Goal: Task Accomplishment & Management: Use online tool/utility

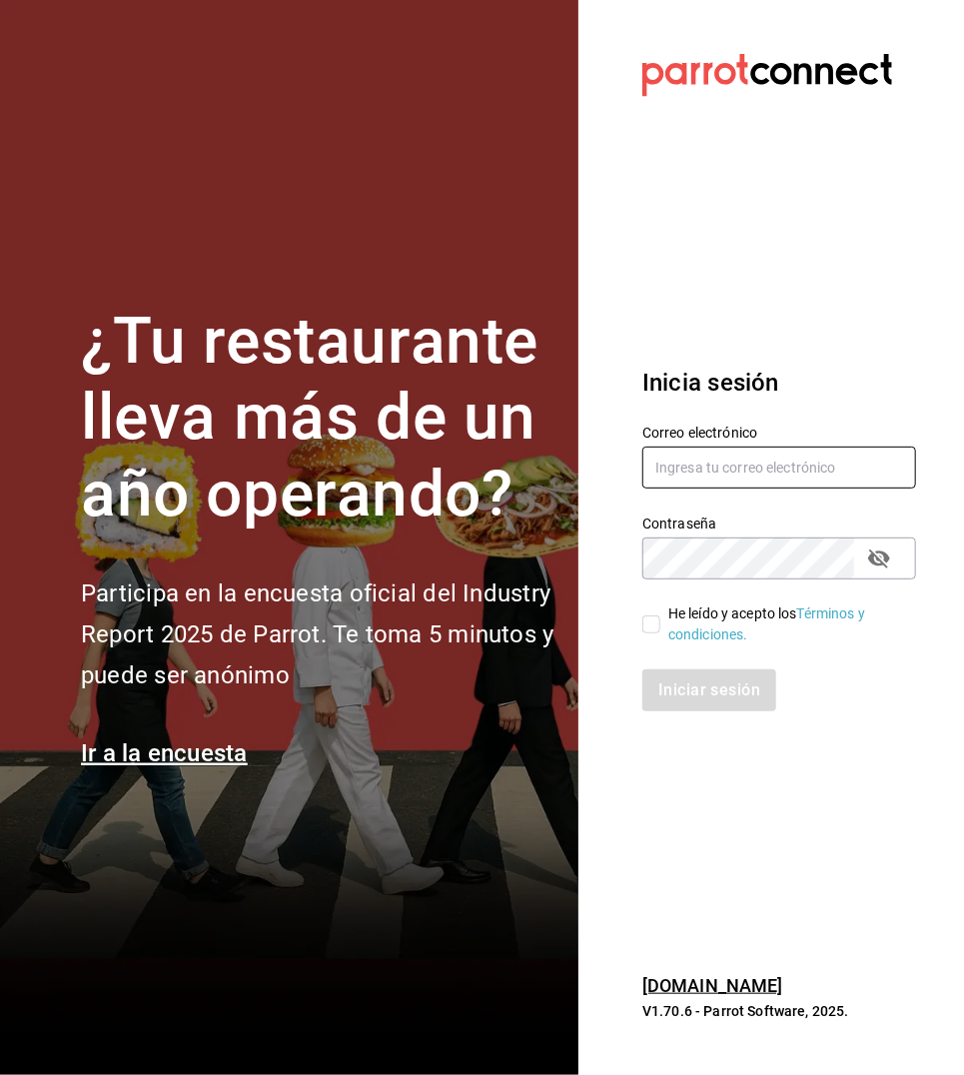
click at [776, 466] on input "text" at bounding box center [779, 468] width 274 height 42
type input "[EMAIL_ADDRESS][DOMAIN_NAME]"
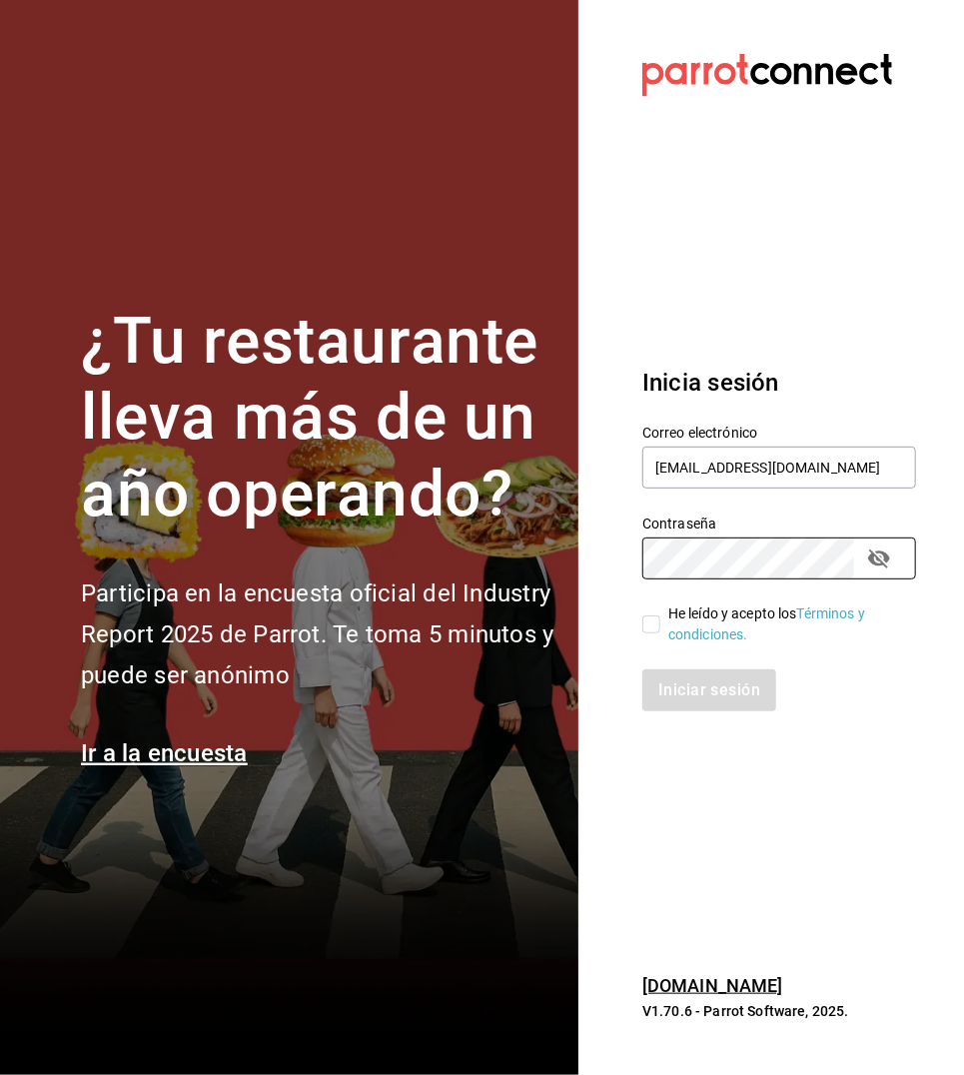
click at [649, 619] on input "He leído y acepto los Términos y condiciones." at bounding box center [651, 624] width 18 height 18
checkbox input "true"
click at [680, 684] on button "Iniciar sesión" at bounding box center [710, 690] width 136 height 42
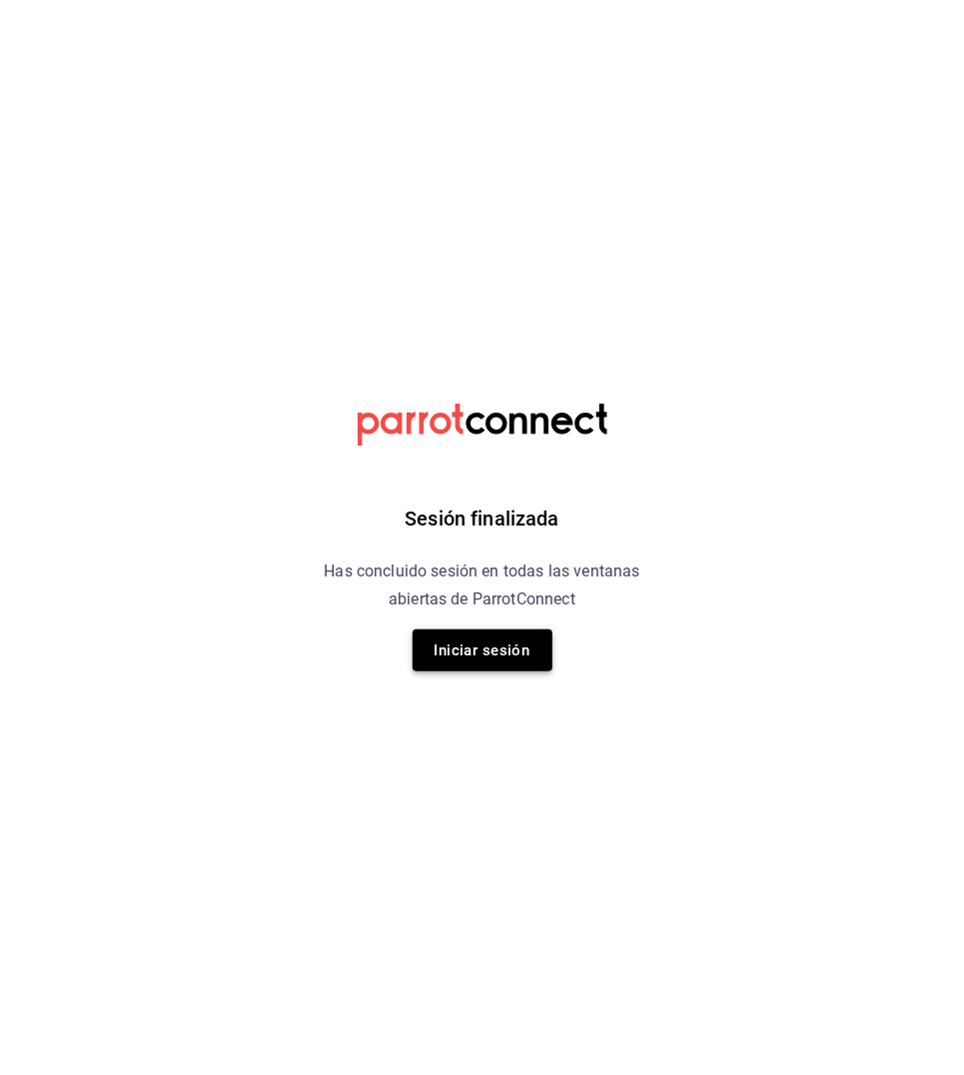
click at [453, 647] on button "Iniciar sesión" at bounding box center [483, 650] width 140 height 42
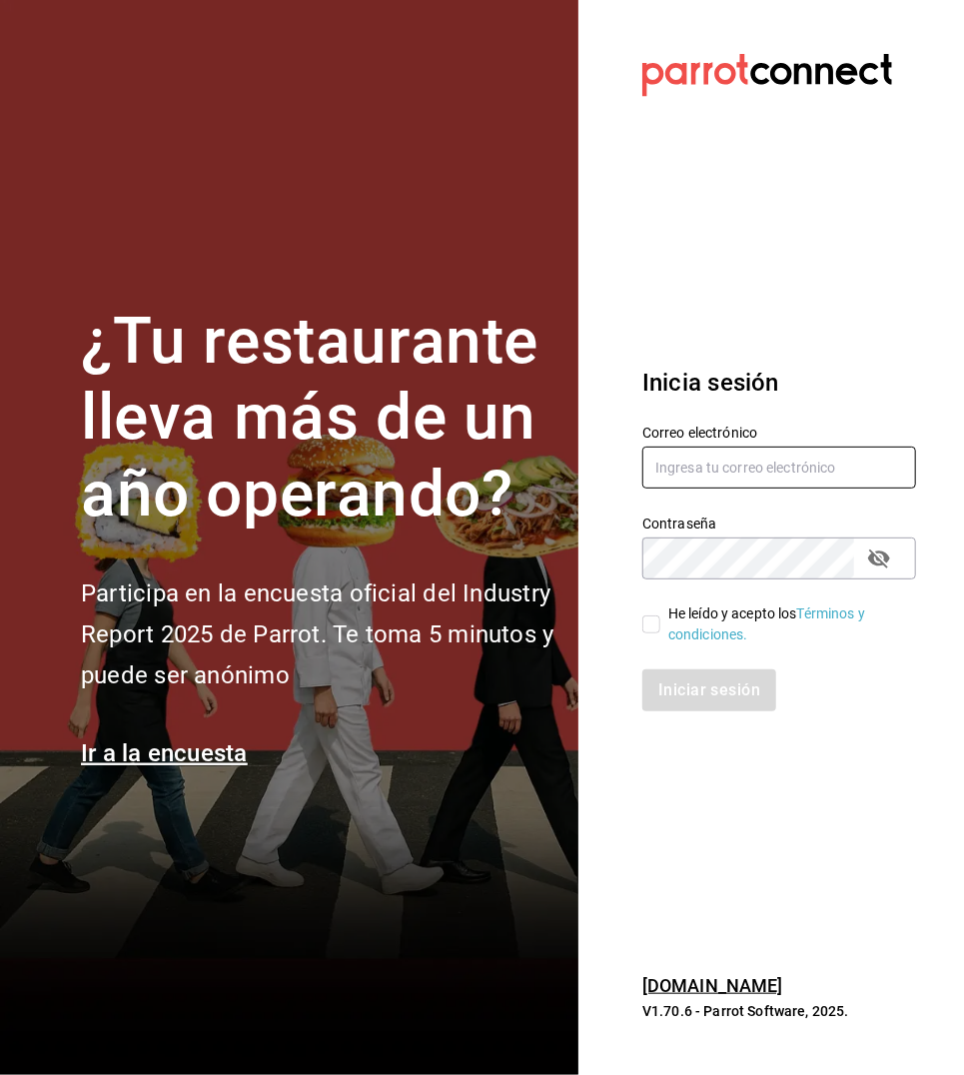
type input "[EMAIL_ADDRESS][DOMAIN_NAME]"
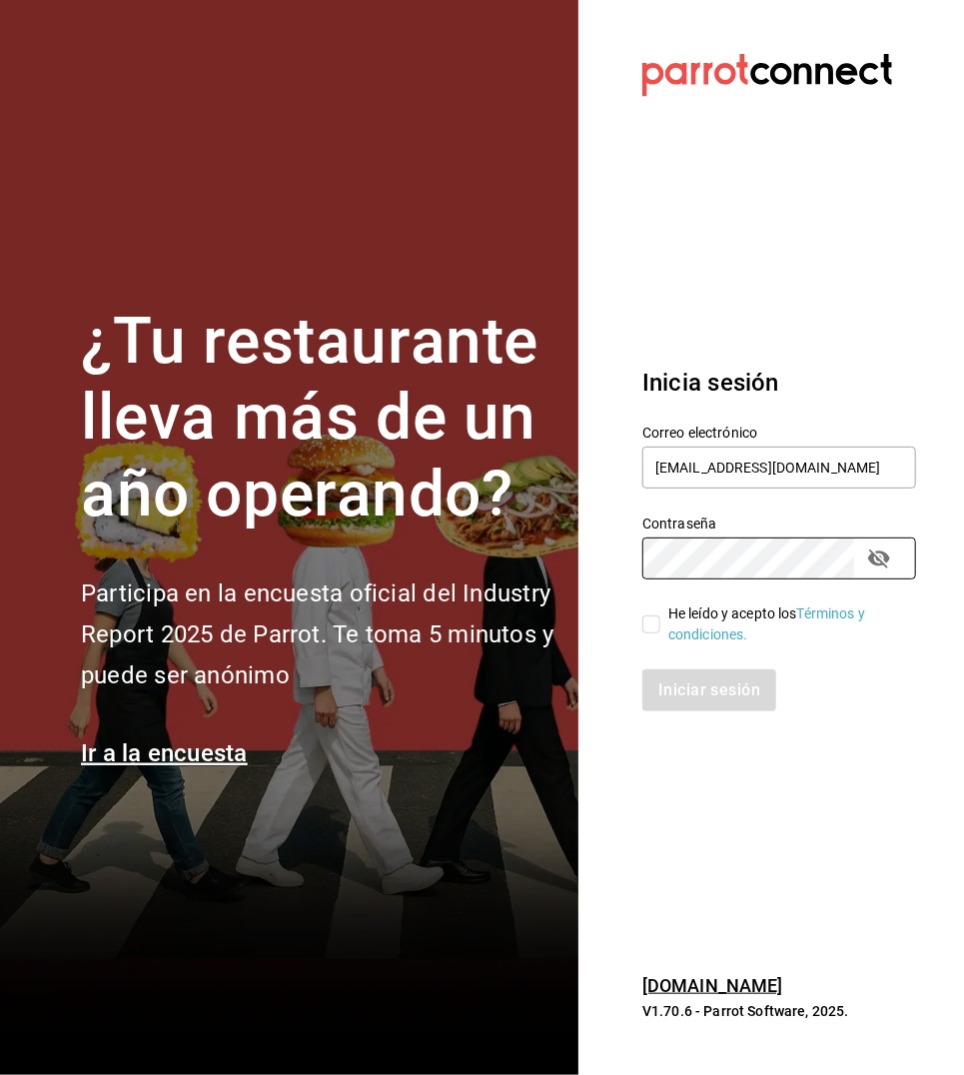
click at [645, 629] on input "He leído y acepto los Términos y condiciones." at bounding box center [651, 624] width 18 height 18
checkbox input "true"
click at [685, 687] on button "Iniciar sesión" at bounding box center [710, 690] width 136 height 42
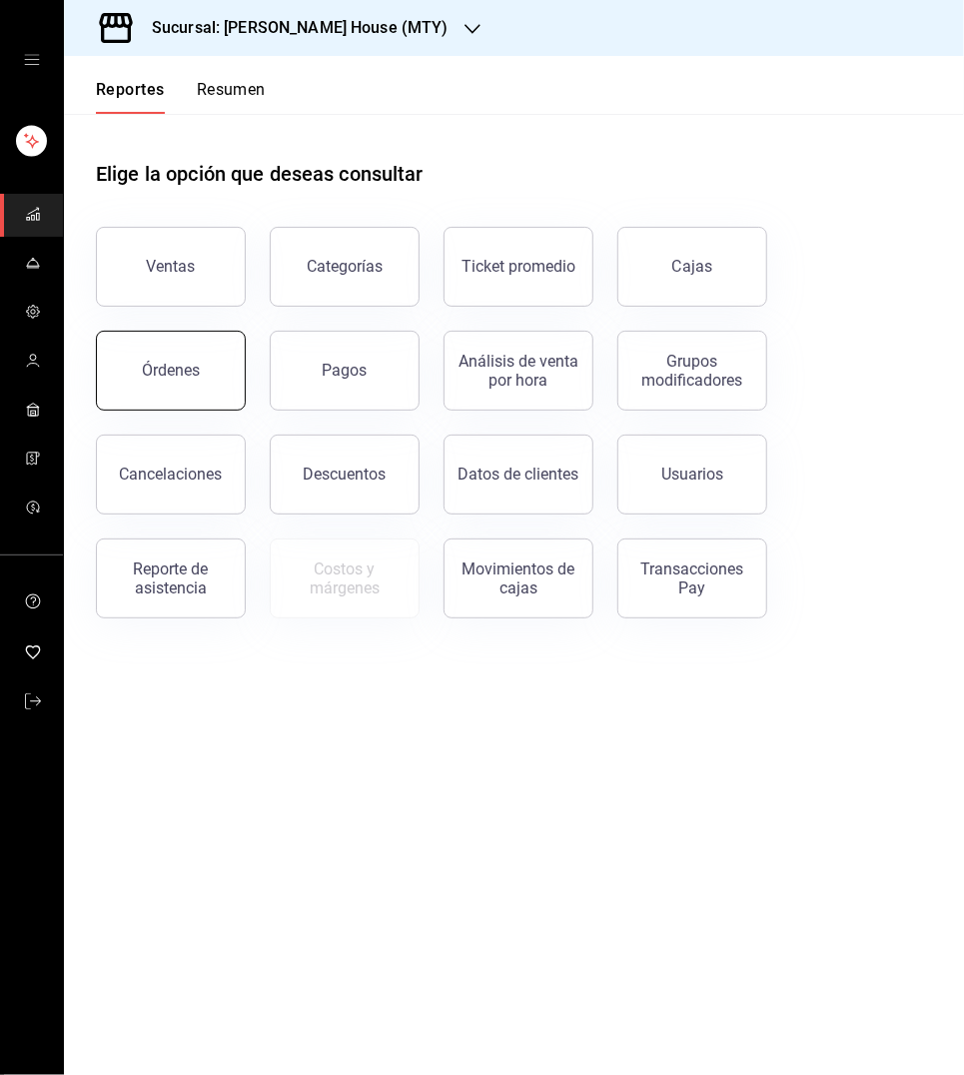
click at [189, 376] on div "Órdenes" at bounding box center [171, 370] width 58 height 19
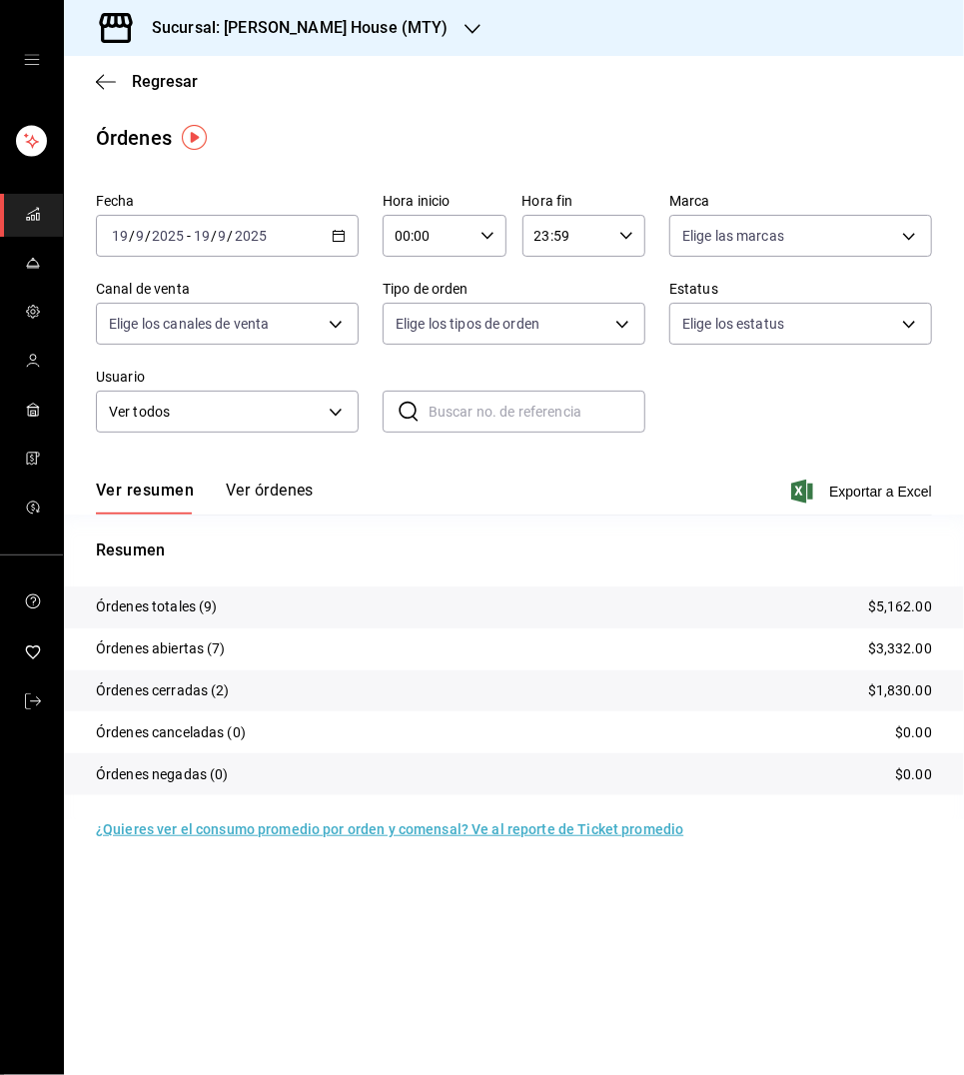
click at [338, 234] on \(Stroke\) "button" at bounding box center [339, 234] width 11 height 1
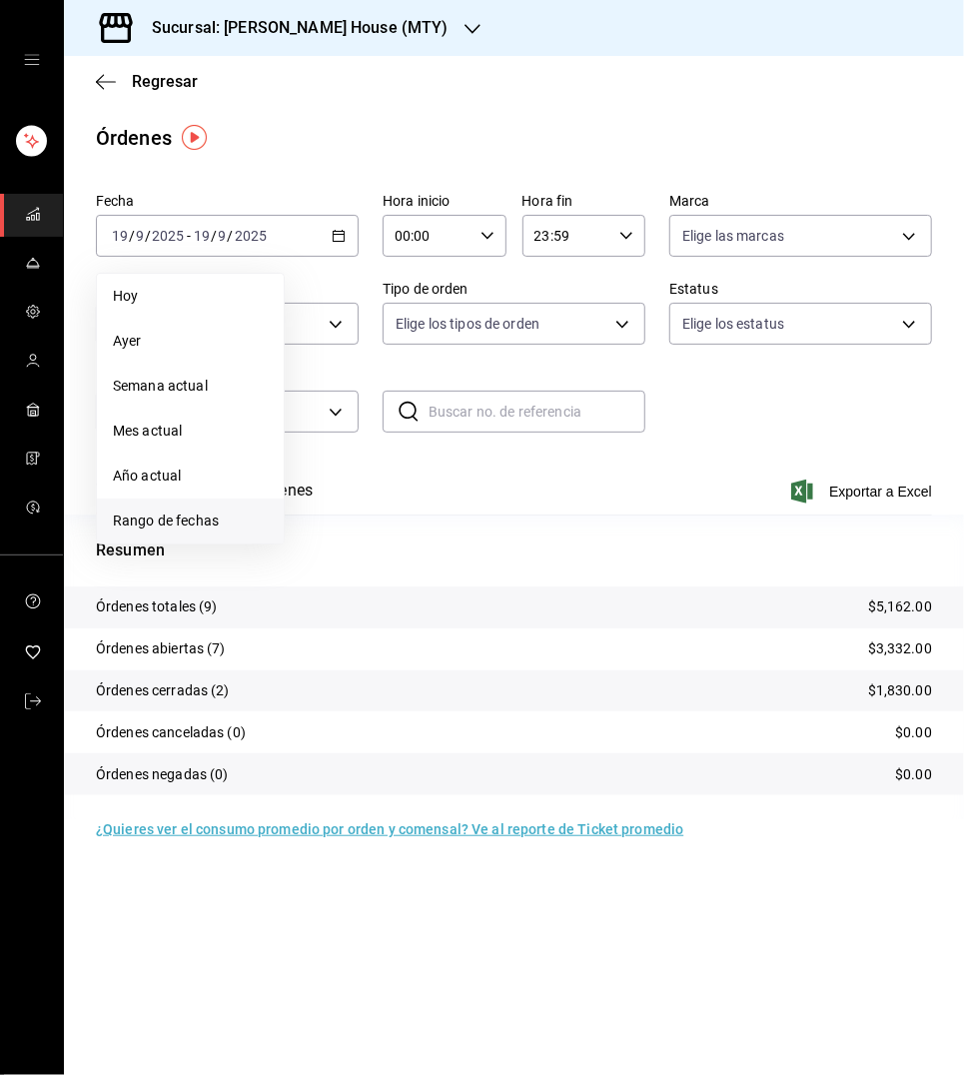
click at [181, 511] on span "Rango de fechas" at bounding box center [190, 521] width 155 height 21
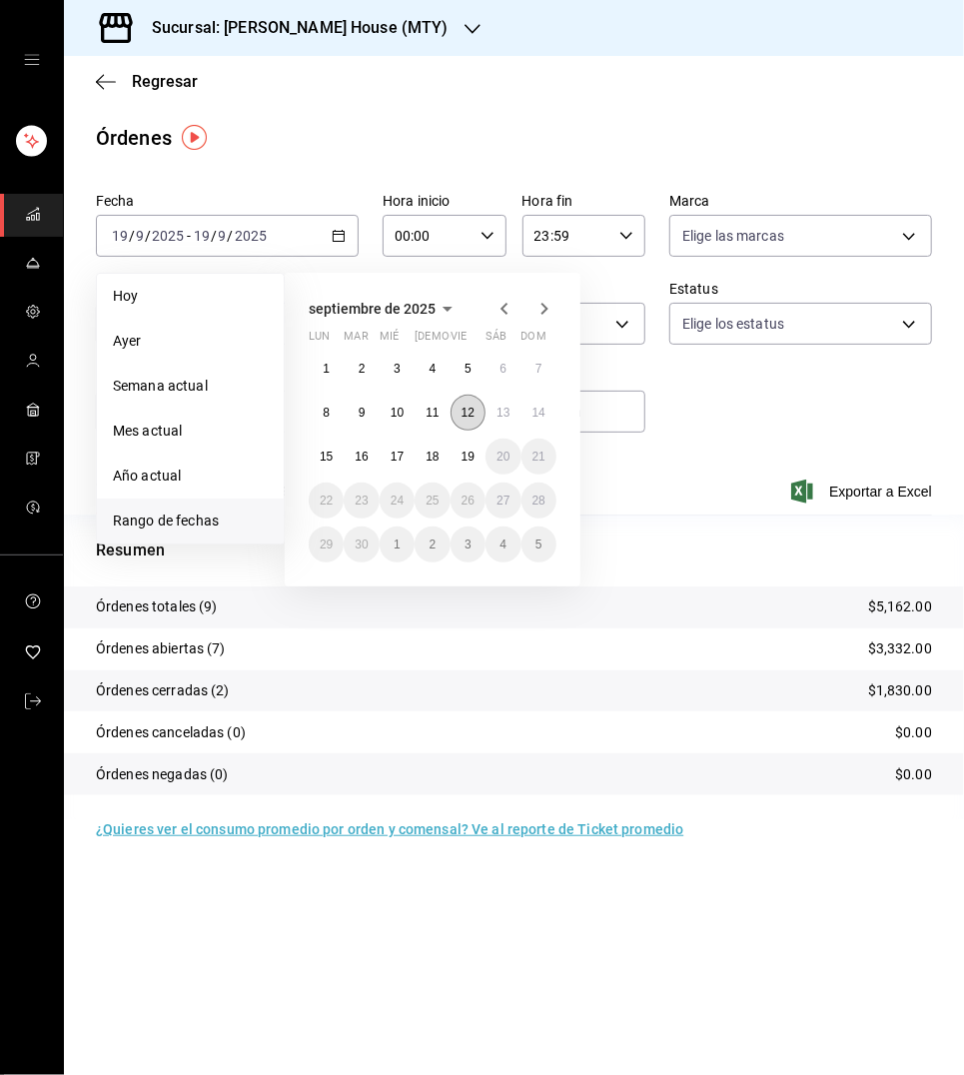
click at [476, 416] on button "12" at bounding box center [468, 413] width 35 height 36
click at [436, 454] on abbr "18" at bounding box center [432, 457] width 13 height 14
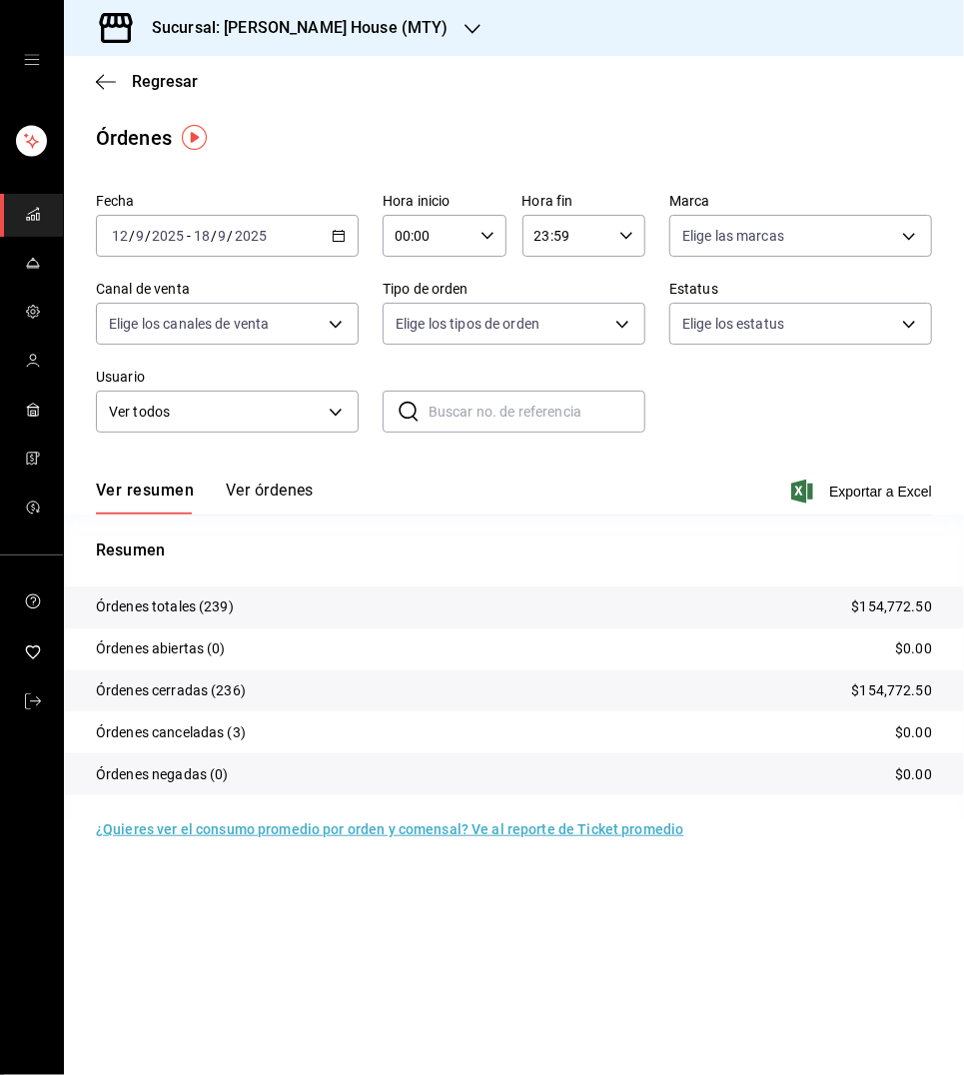
click at [338, 237] on icon "button" at bounding box center [339, 236] width 14 height 14
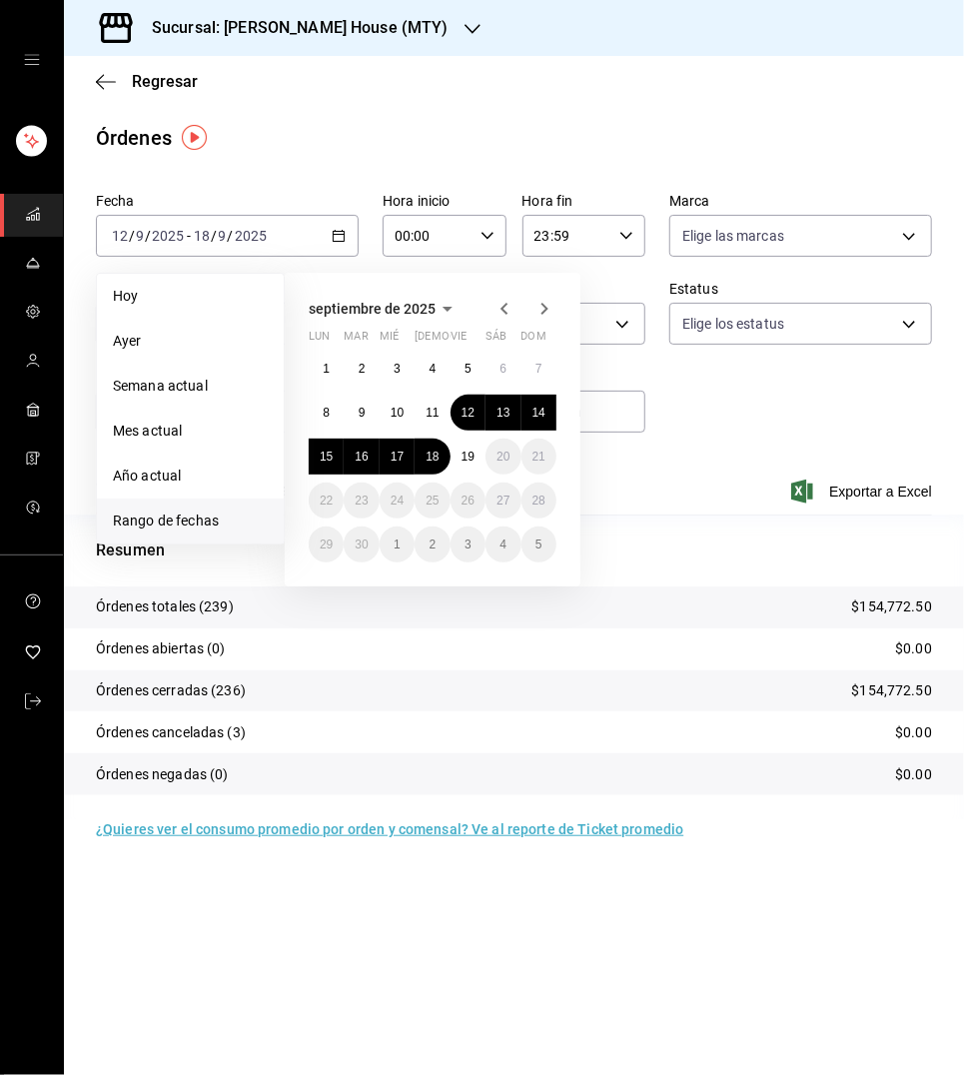
click at [729, 437] on div "Fecha 2025-09-12 12 / 9 / 2025 - 2025-09-18 18 / 9 / 2025 Hoy Ayer Semana actua…" at bounding box center [514, 321] width 836 height 272
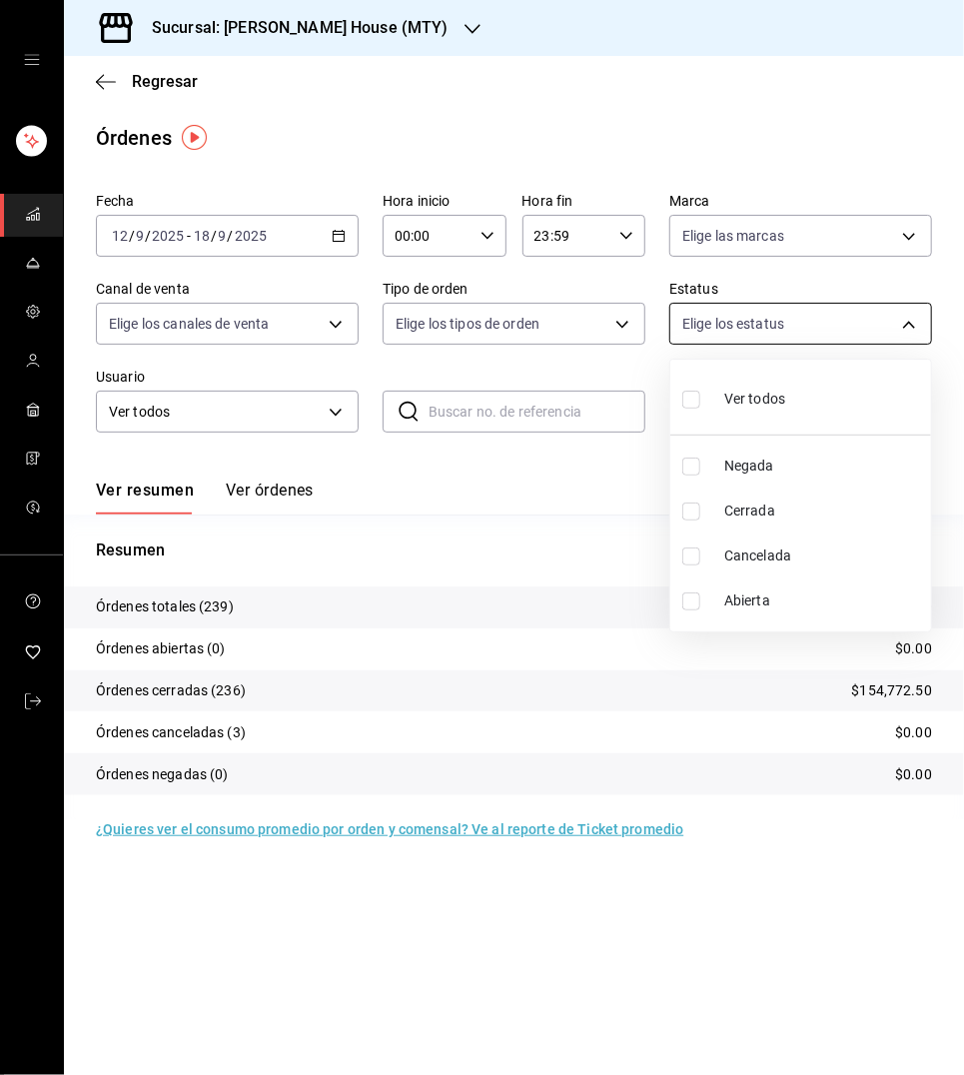
click at [764, 326] on body "Sucursal: Tadaima Ramen House (MTY) Regresar Órdenes Fecha 2025-09-12 12 / 9 / …" at bounding box center [482, 537] width 964 height 1075
click at [601, 328] on div at bounding box center [482, 537] width 964 height 1075
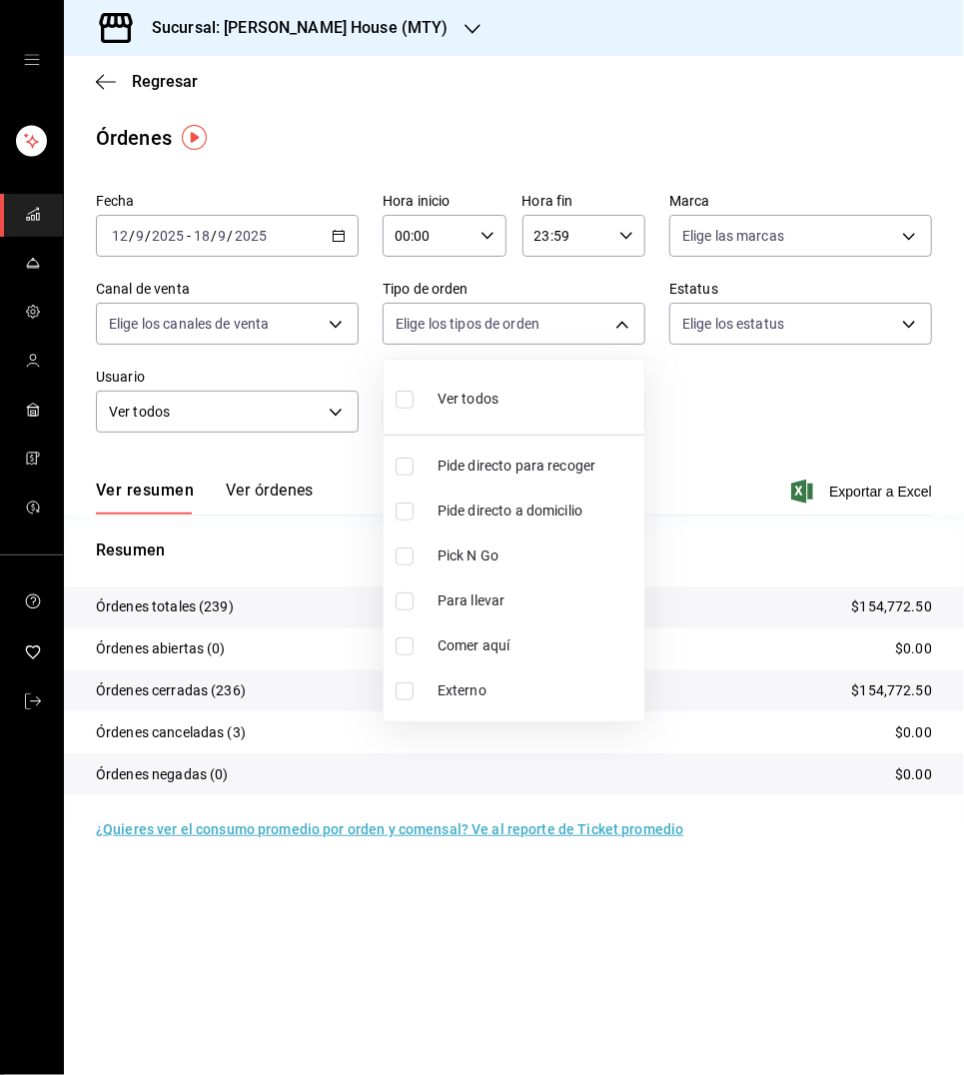
click at [584, 321] on body "Sucursal: Tadaima Ramen House (MTY) Regresar Órdenes Fecha 2025-09-12 12 / 9 / …" at bounding box center [482, 537] width 964 height 1075
click at [481, 628] on li "Comer aquí" at bounding box center [514, 645] width 261 height 45
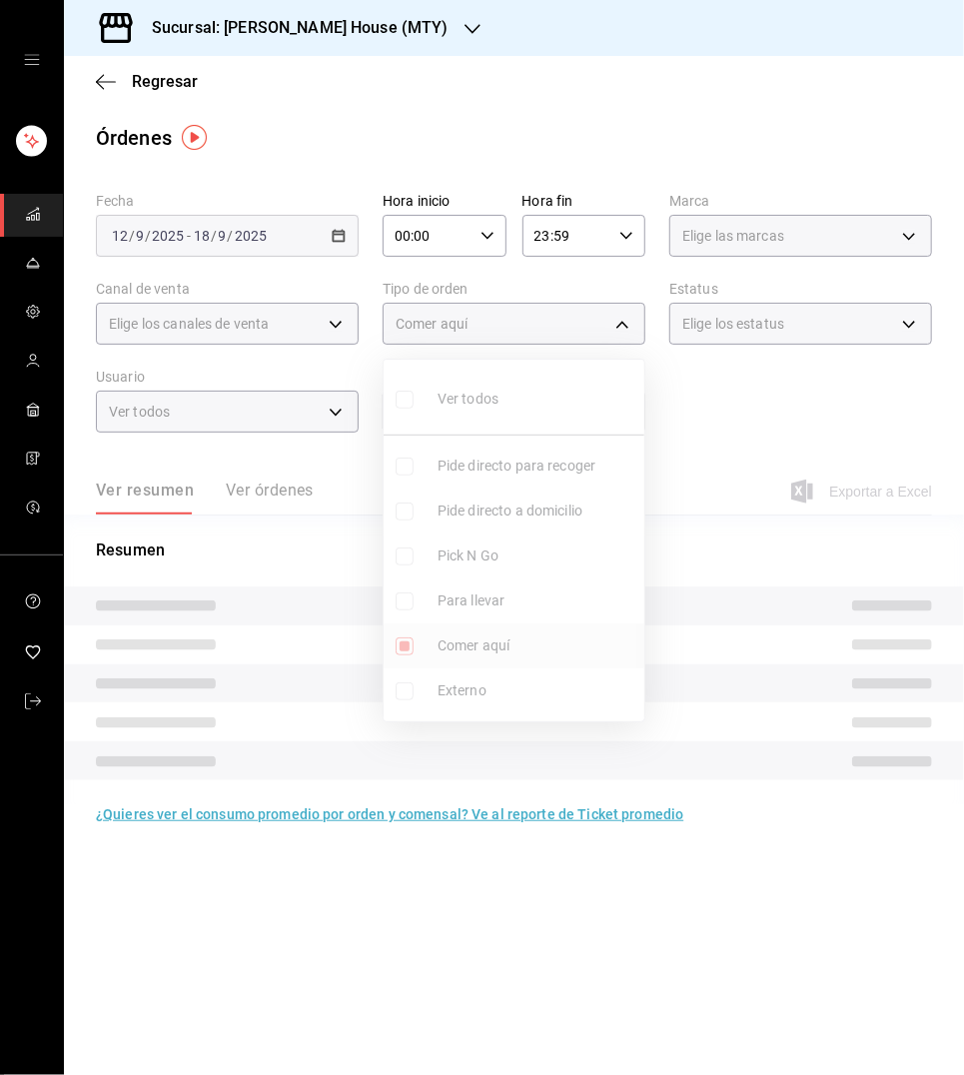
type input "a236aaaa-0473-462e-ba0d-d55faa974d3c"
checkbox input "true"
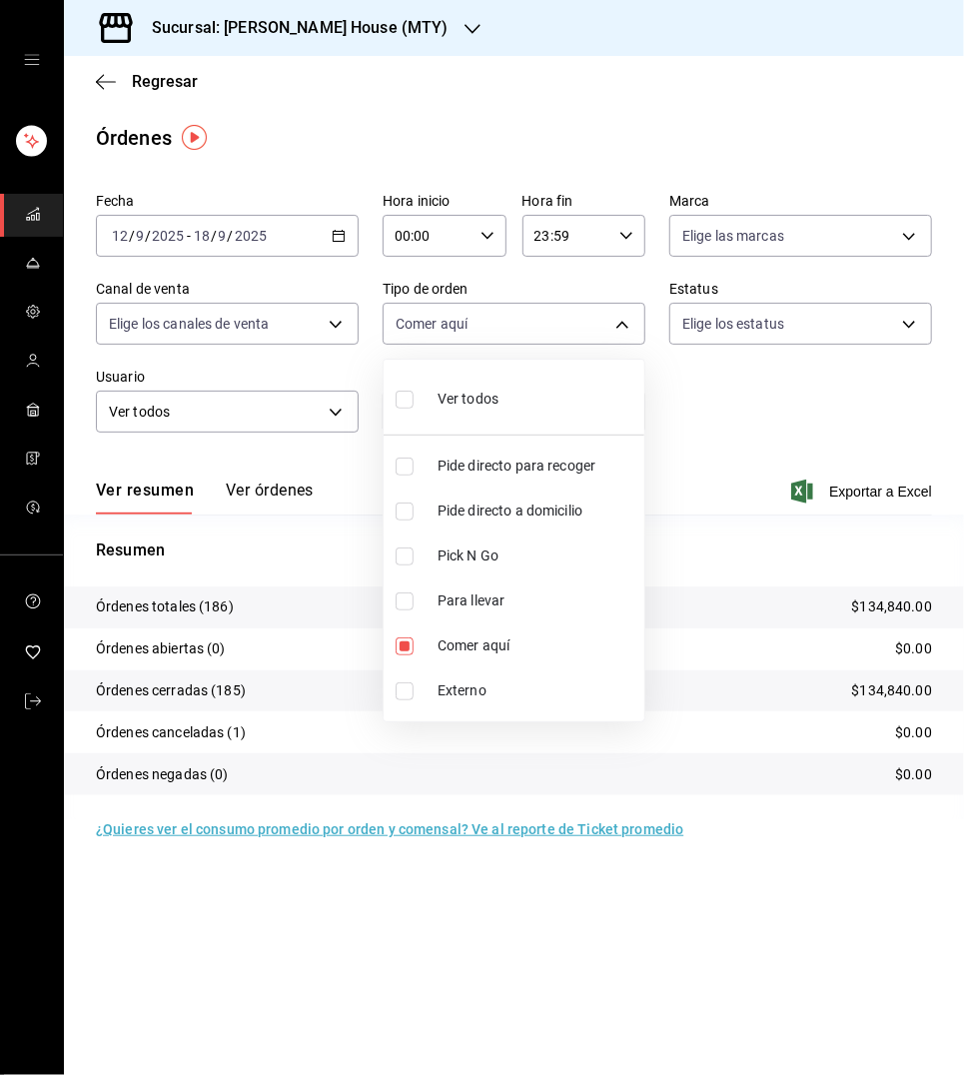
click at [300, 418] on div at bounding box center [482, 537] width 964 height 1075
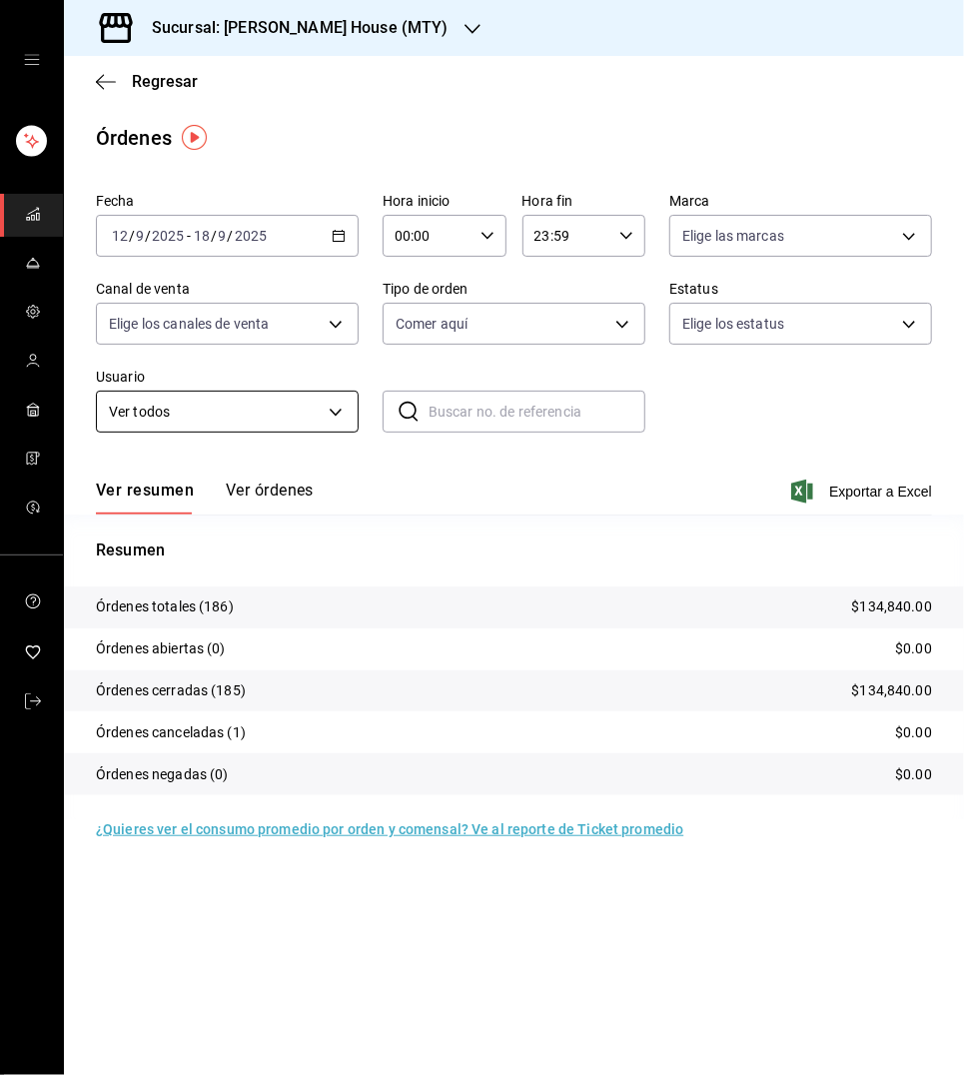
click at [326, 410] on body "Sucursal: Tadaima Ramen House (MTY) Regresar Órdenes Fecha 2025-09-12 12 / 9 / …" at bounding box center [482, 537] width 964 height 1075
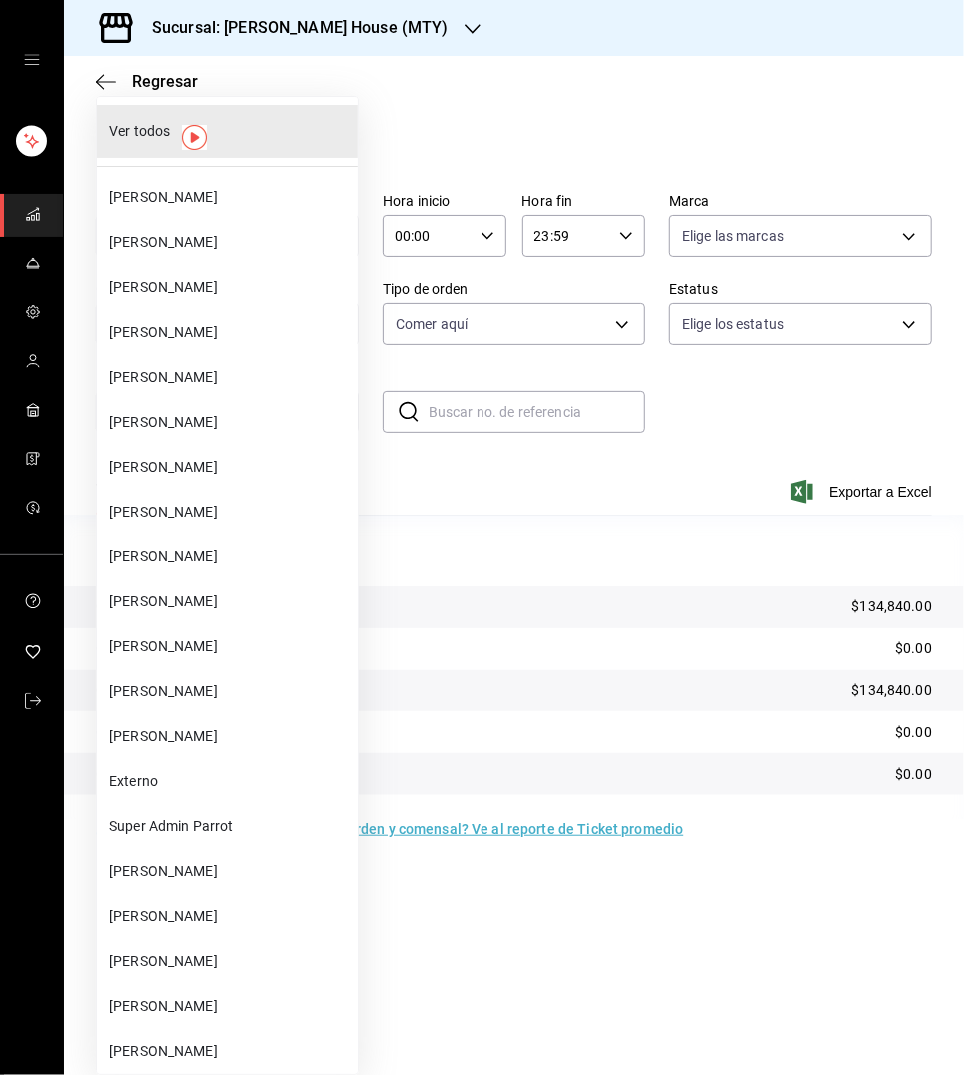
click at [242, 647] on li "jordan velazquez" at bounding box center [227, 646] width 261 height 45
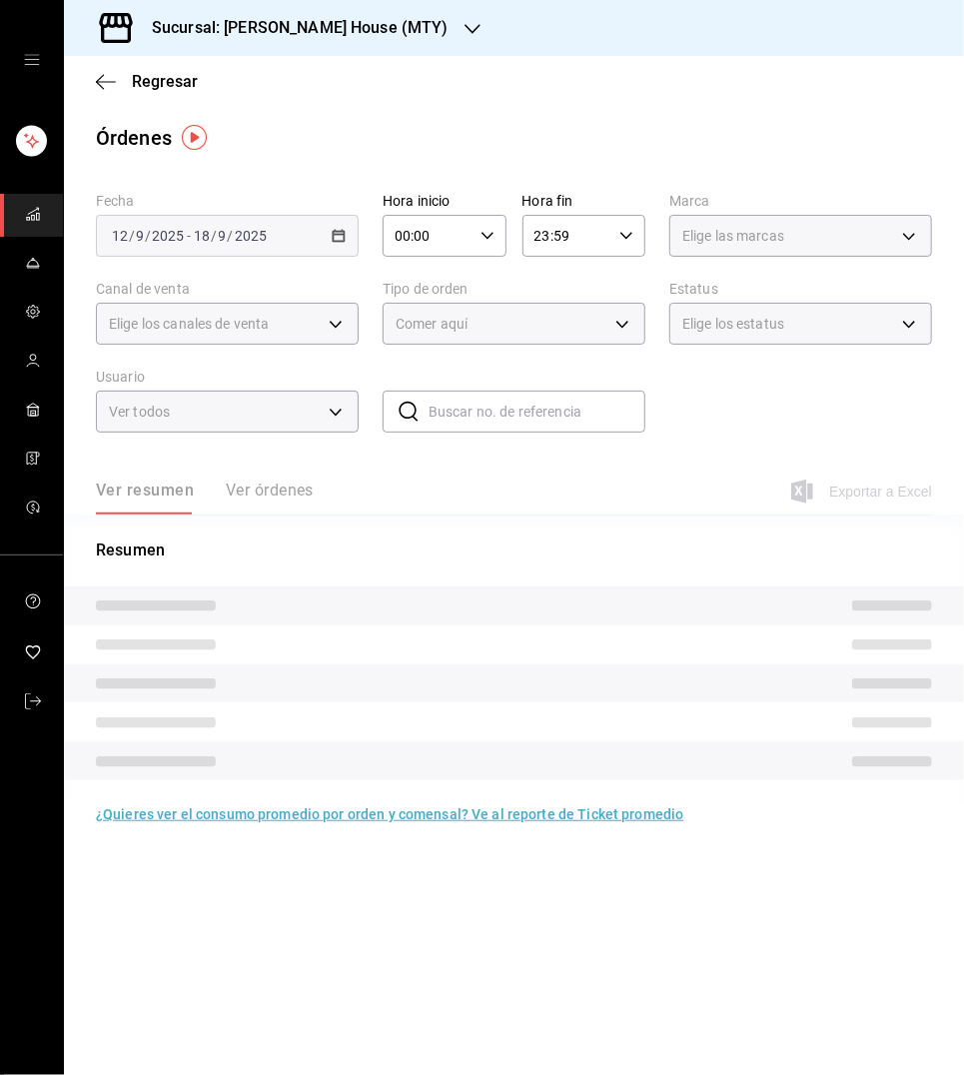
type input "02f43c51-eaef-4eb7-b5e8-b2838a9faec0"
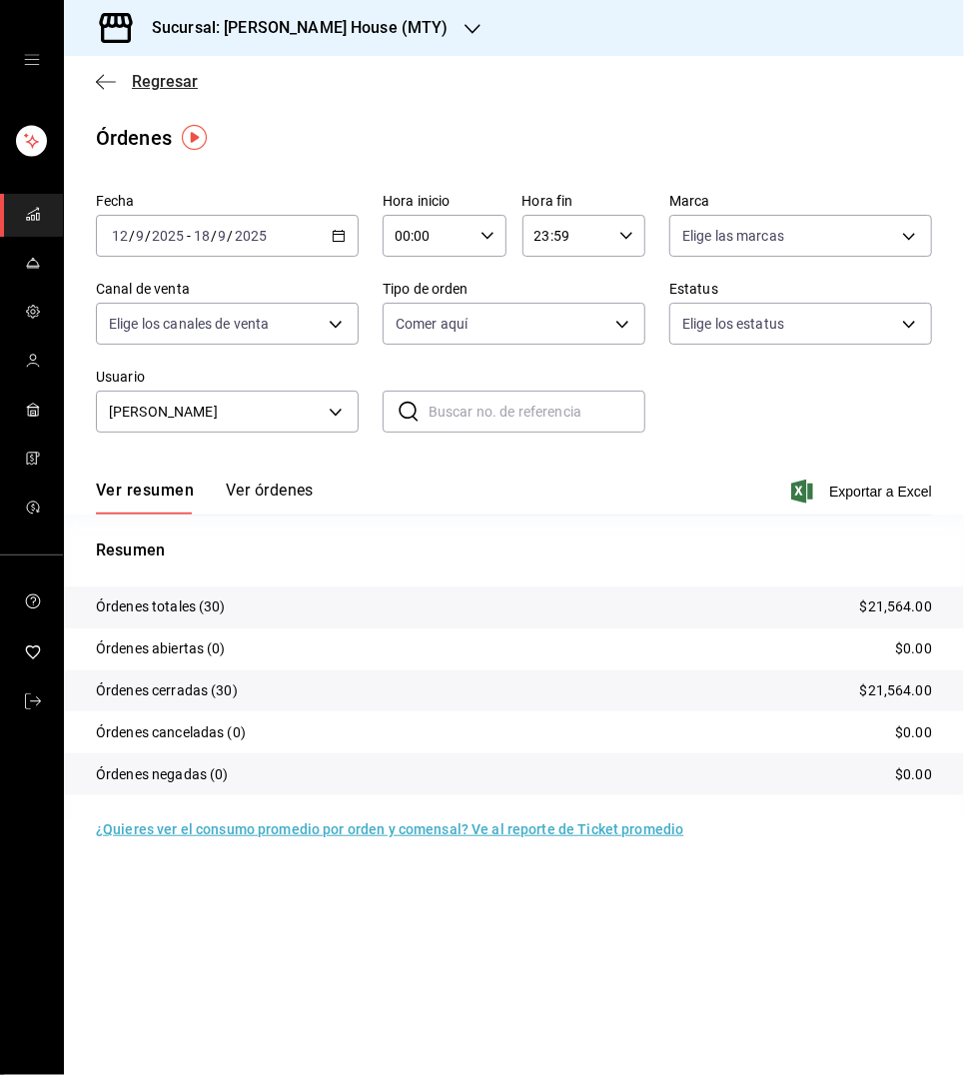
click at [173, 78] on span "Regresar" at bounding box center [165, 81] width 66 height 19
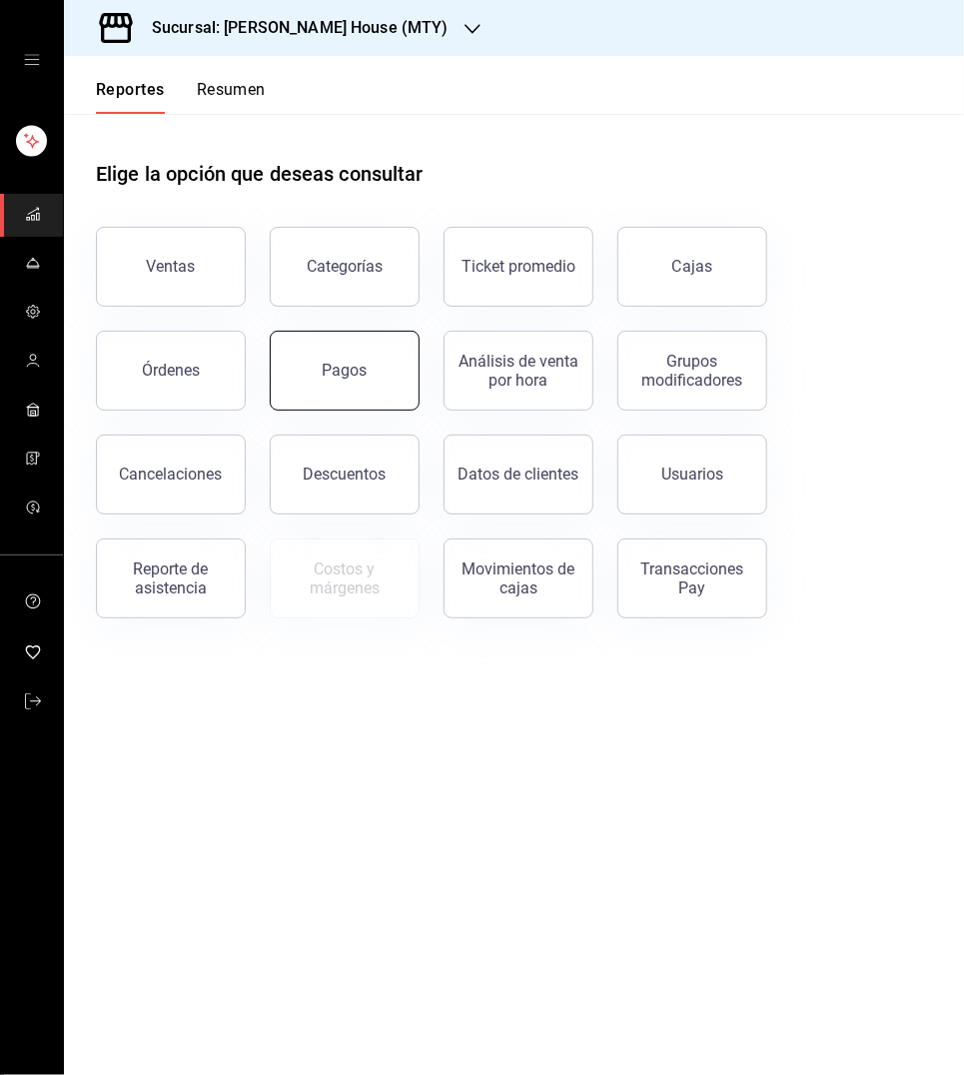
click at [365, 369] on div "Pagos" at bounding box center [345, 370] width 45 height 19
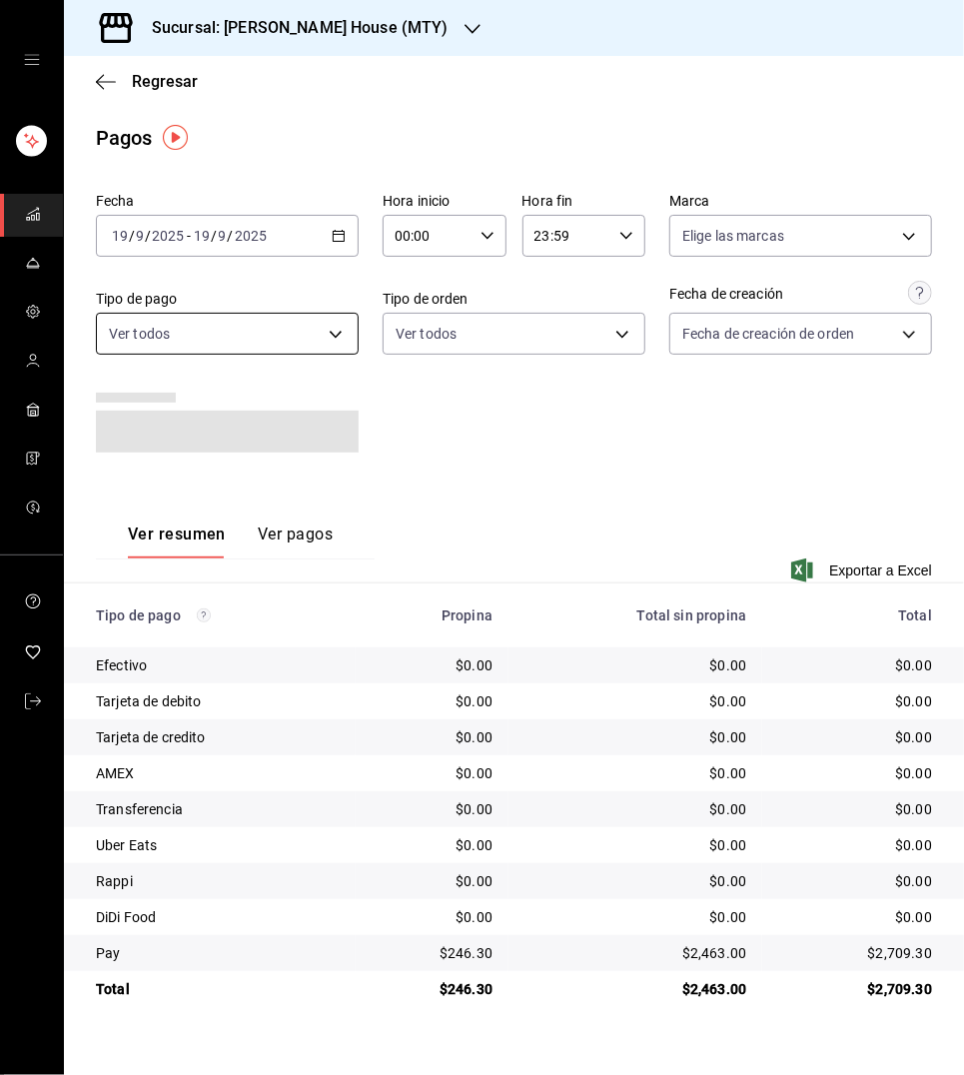
click at [325, 326] on body "Sucursal: Tadaima Ramen House (MTY) Regresar Pagos Fecha 2025-09-19 19 / 9 / 20…" at bounding box center [482, 537] width 964 height 1075
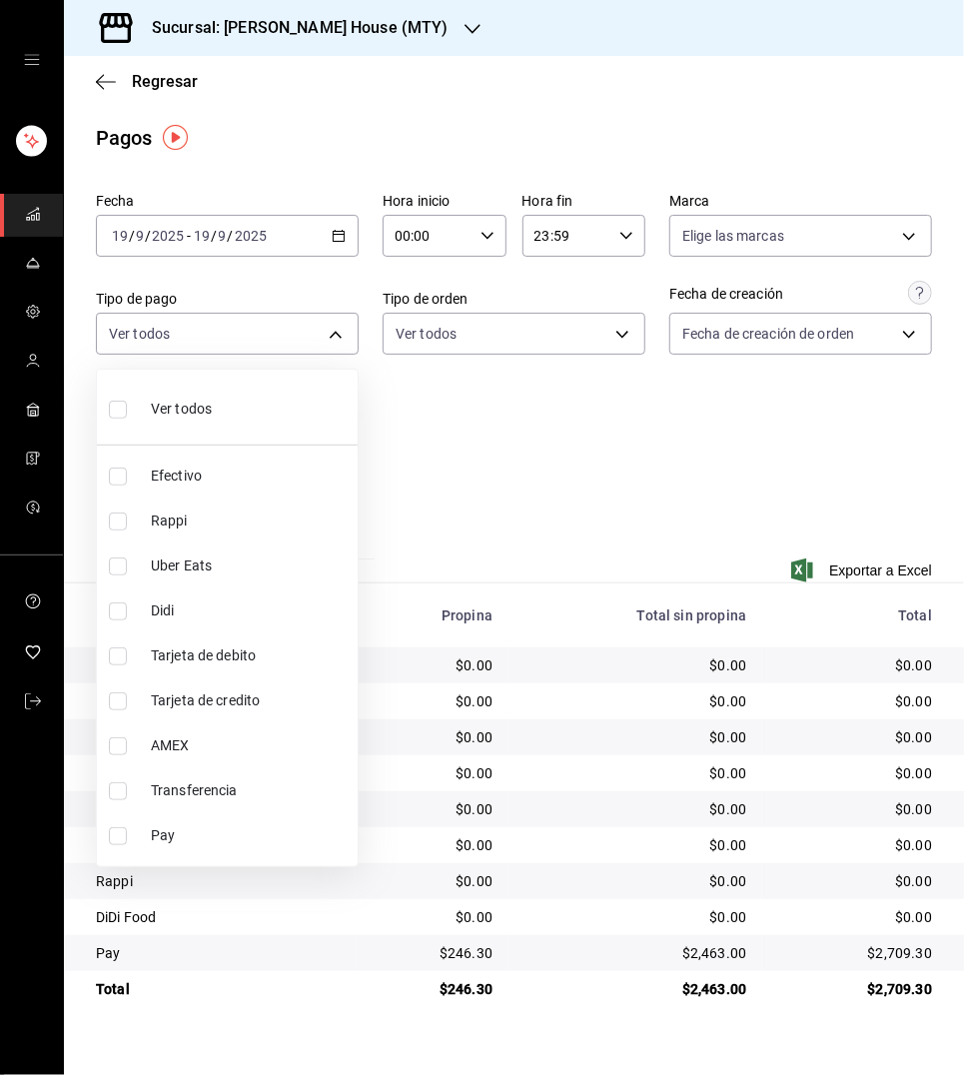
click at [494, 428] on div at bounding box center [482, 537] width 964 height 1075
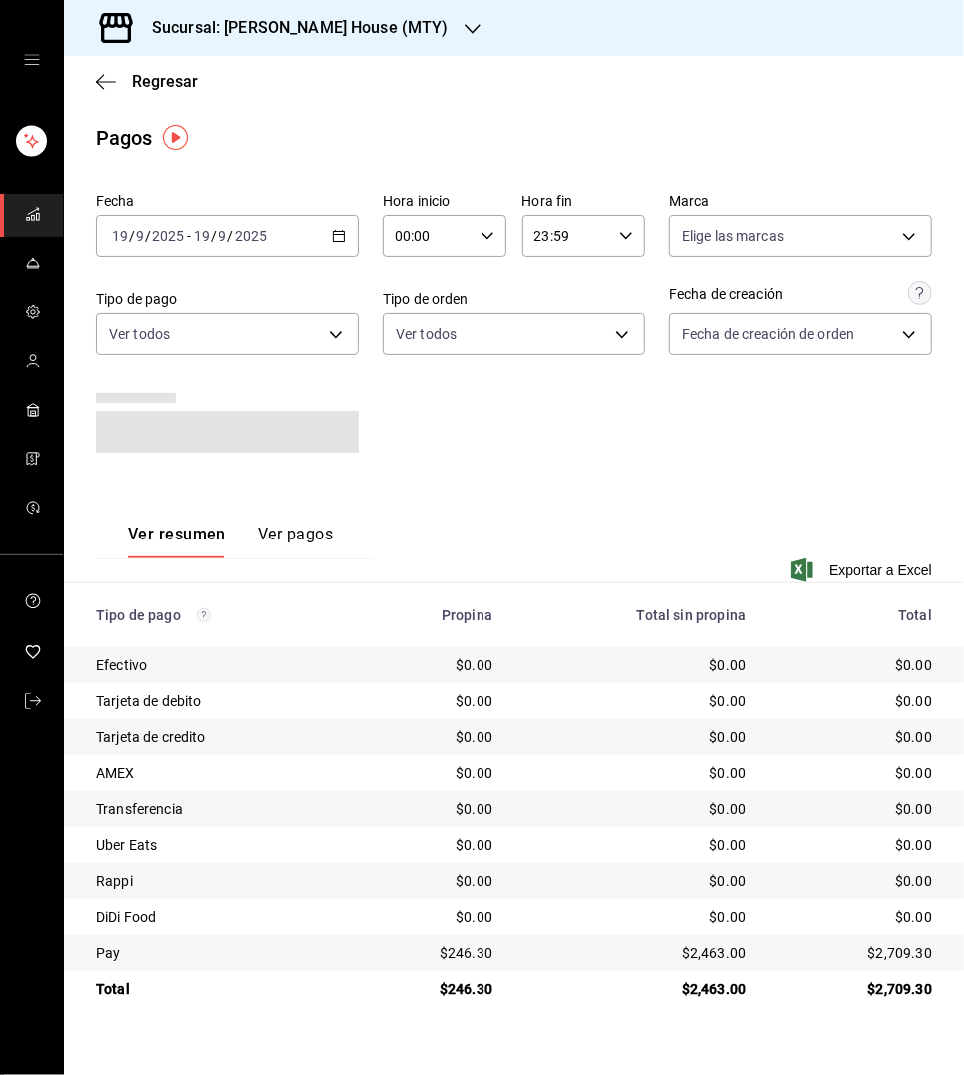
click at [342, 234] on icon "button" at bounding box center [339, 236] width 14 height 14
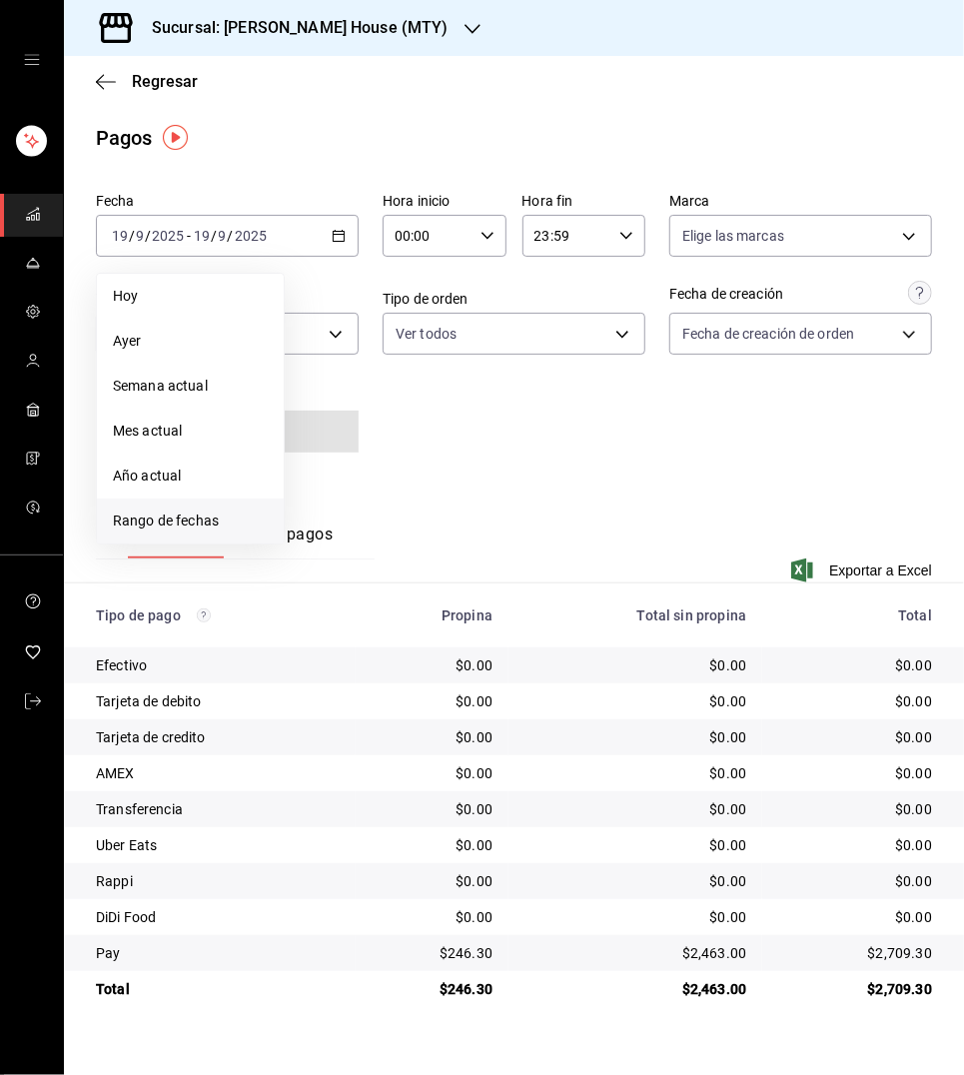
click at [190, 511] on span "Rango de fechas" at bounding box center [190, 521] width 155 height 21
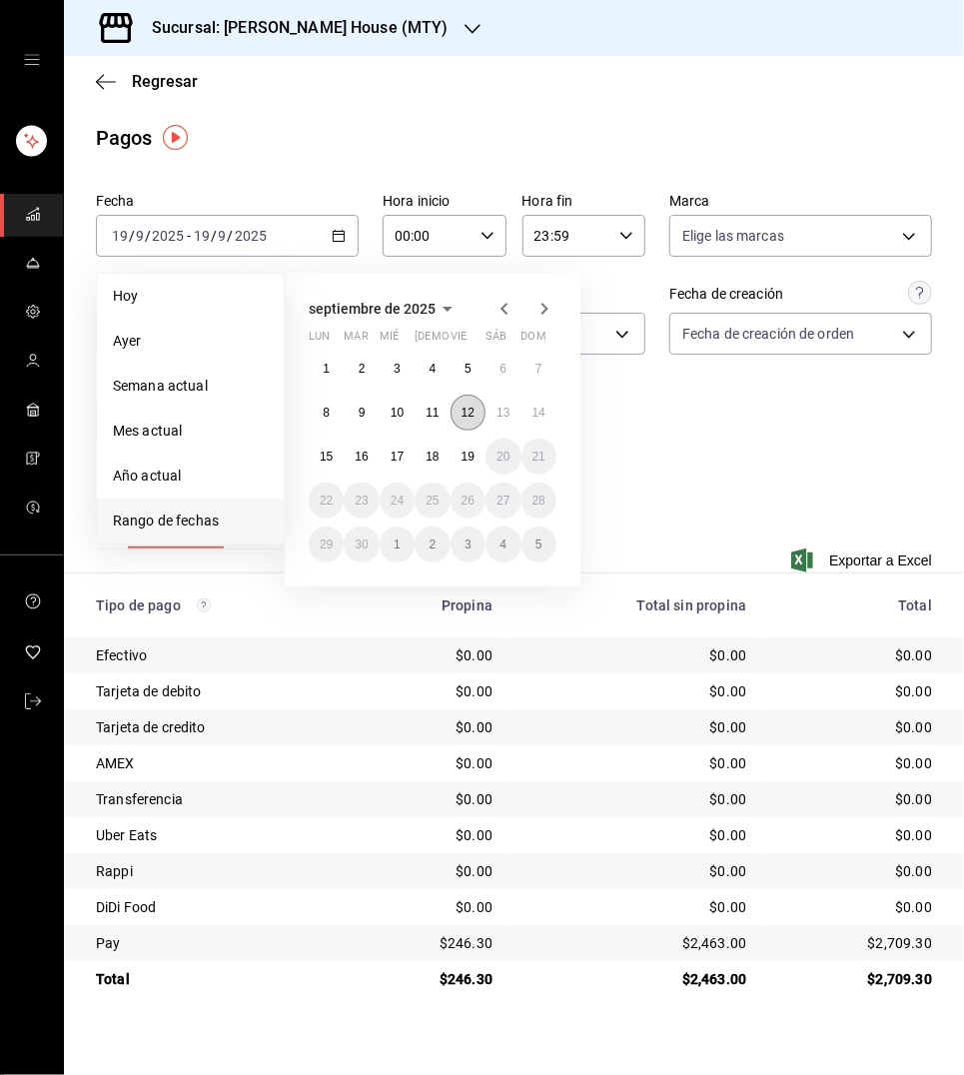
click at [462, 406] on abbr "12" at bounding box center [468, 413] width 13 height 14
click at [425, 461] on button "18" at bounding box center [432, 457] width 35 height 36
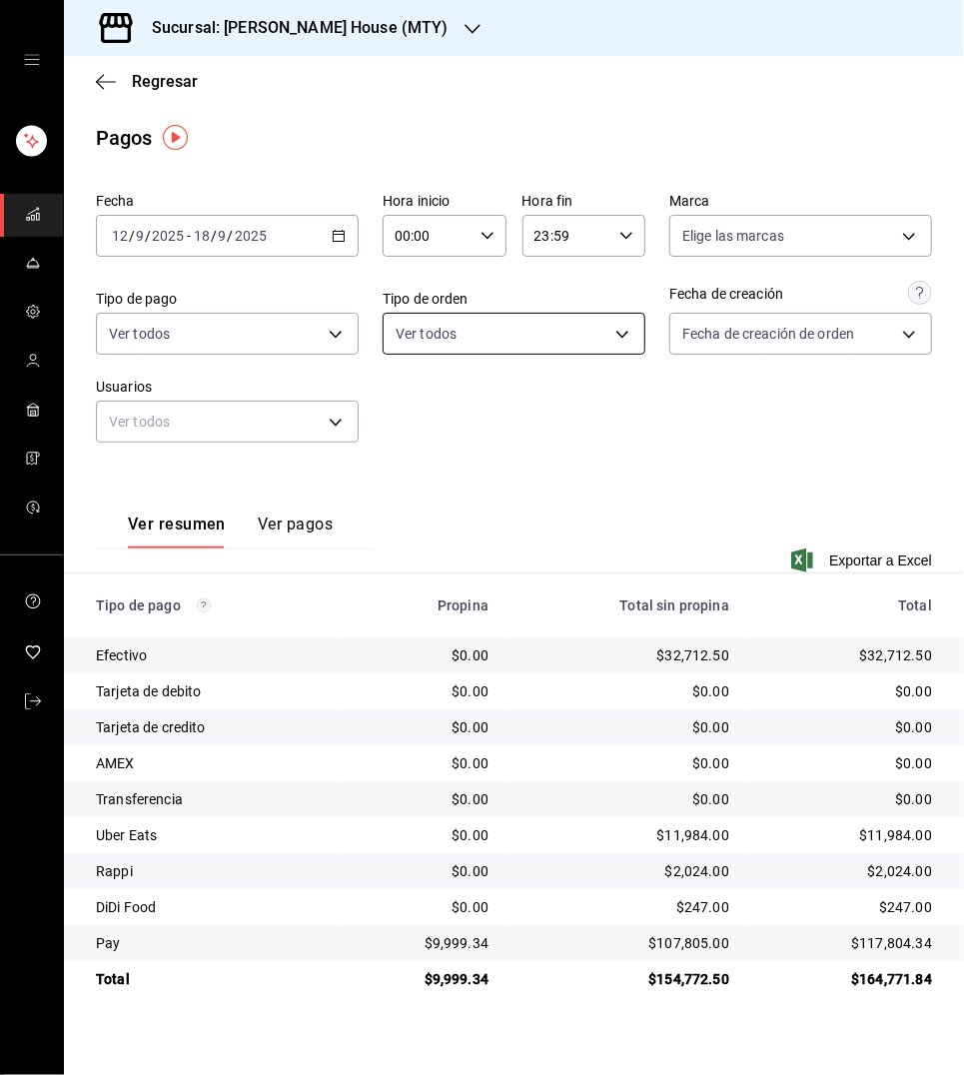
click at [560, 333] on body "Sucursal: Tadaima Ramen House (MTY) Regresar Pagos Fecha 2025-09-12 12 / 9 / 20…" at bounding box center [482, 537] width 964 height 1075
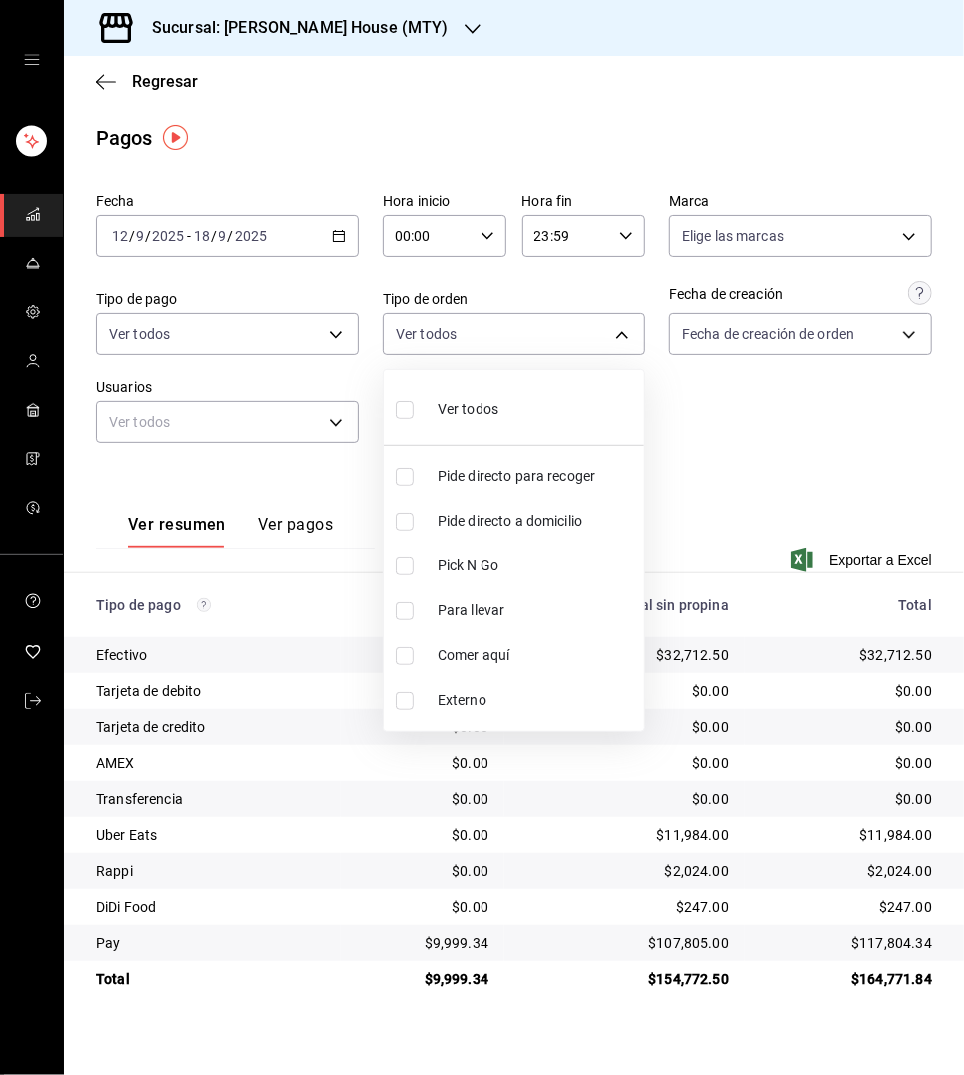
click at [425, 644] on li "Comer aquí" at bounding box center [514, 655] width 261 height 45
type input "a236aaaa-0473-462e-ba0d-d55faa974d3c"
checkbox input "true"
click at [733, 402] on div at bounding box center [482, 537] width 964 height 1075
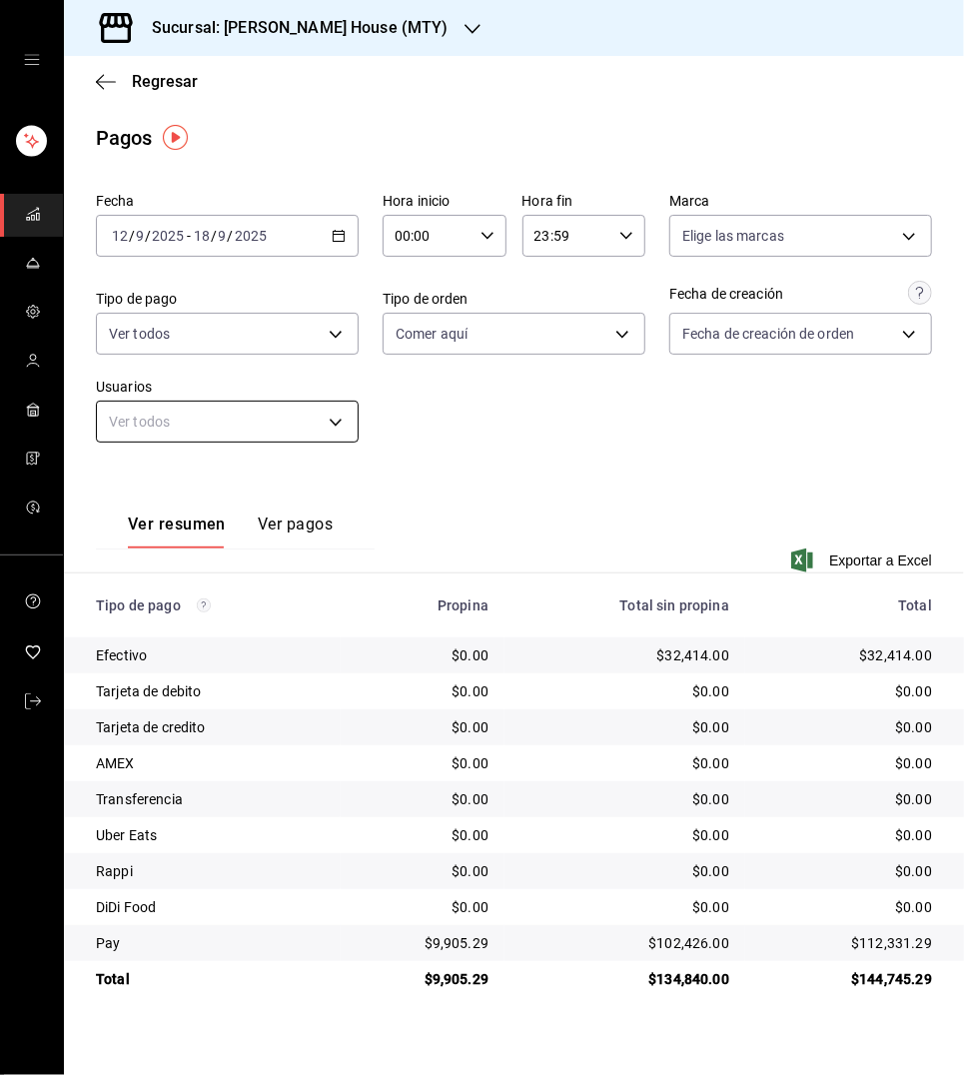
click at [278, 436] on body "Sucursal: Tadaima Ramen House (MTY) Regresar Pagos Fecha 2025-09-12 12 / 9 / 20…" at bounding box center [482, 537] width 964 height 1075
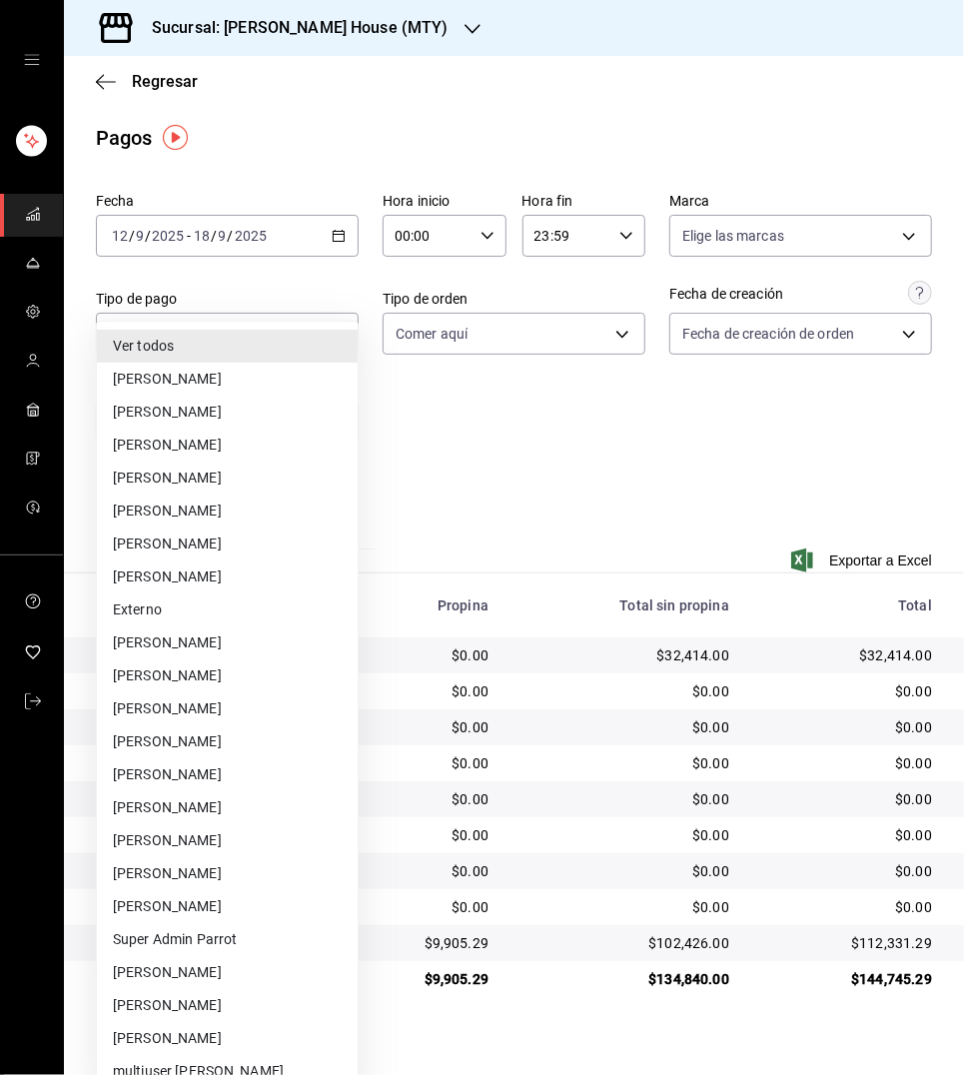
click at [161, 989] on li "jordan velazquez" at bounding box center [227, 1005] width 261 height 33
type input "02f43c51-eaef-4eb7-b5e8-b2838a9faec0"
